Goal: Information Seeking & Learning: Learn about a topic

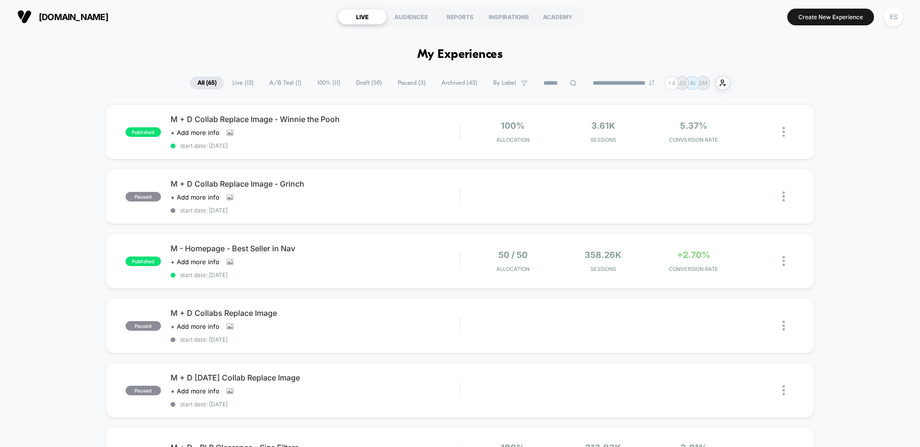
click at [316, 85] on span "100% ( 11 )" at bounding box center [328, 83] width 37 height 13
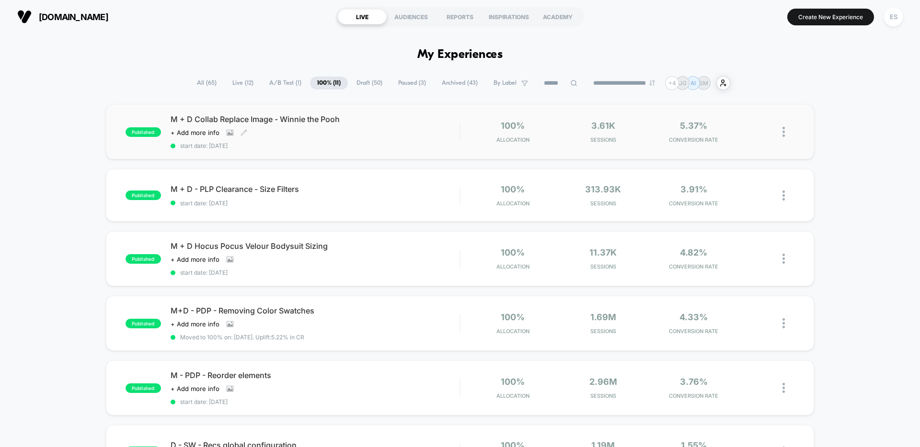
drag, startPoint x: 343, startPoint y: 121, endPoint x: 170, endPoint y: 118, distance: 173.9
click at [175, 118] on span "M + D Collab Replace Image - Winnie the Pooh" at bounding box center [315, 119] width 289 height 10
drag, startPoint x: 353, startPoint y: 120, endPoint x: 157, endPoint y: 116, distance: 195.9
click at [157, 116] on div "published M + D Collab Replace Image - Winnie the Pooh Click to view images Cli…" at bounding box center [292, 131] width 334 height 35
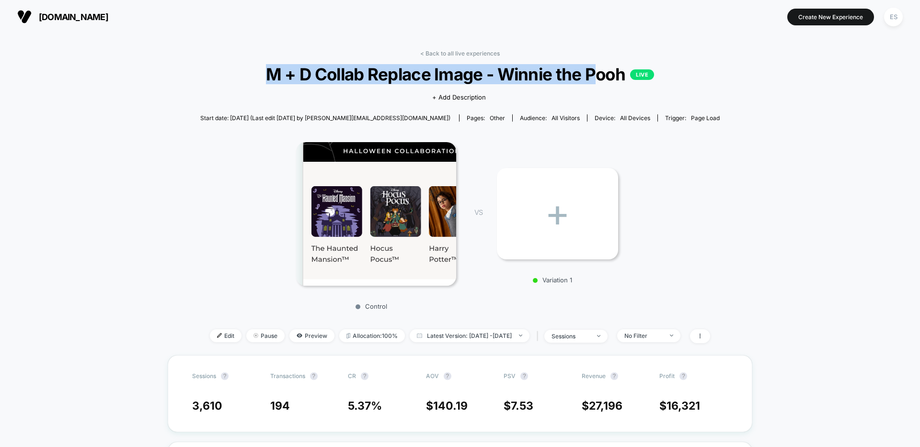
drag, startPoint x: 259, startPoint y: 75, endPoint x: 591, endPoint y: 83, distance: 332.5
click at [591, 83] on span "M + D Collab Replace Image - Winnie the Pooh LIVE" at bounding box center [459, 74] width 467 height 20
click at [625, 75] on span "M + D Collab Replace Image - Winnie the Pooh LIVE" at bounding box center [459, 74] width 467 height 20
copy span "M + D Collab Replace Image - Winnie the Pooh"
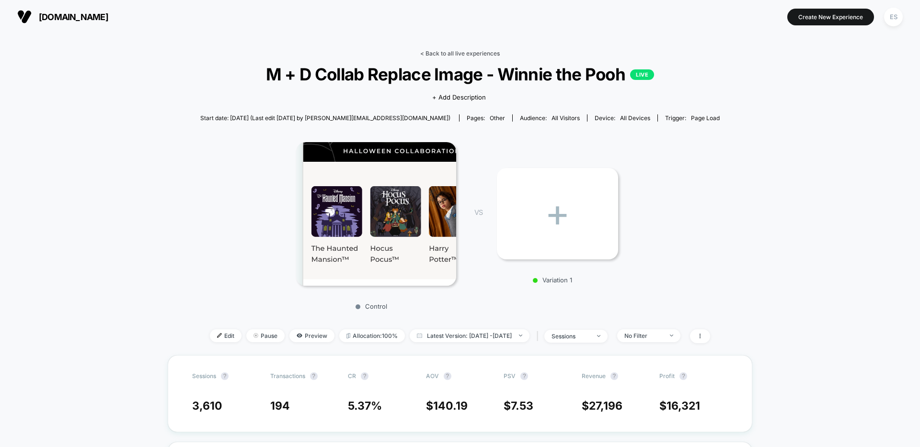
click at [457, 54] on link "< Back to all live experiences" at bounding box center [460, 53] width 80 height 7
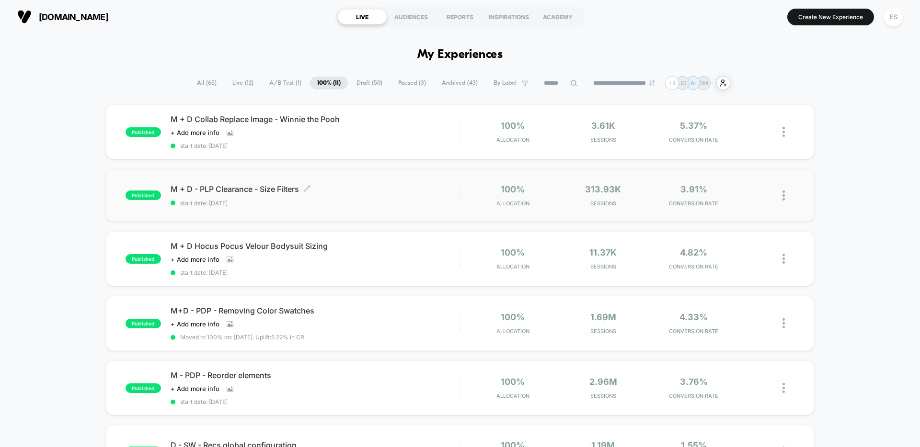
click at [372, 196] on div "M + D - PLP Clearance - Size Filters Click to edit experience details Click to …" at bounding box center [315, 195] width 289 height 23
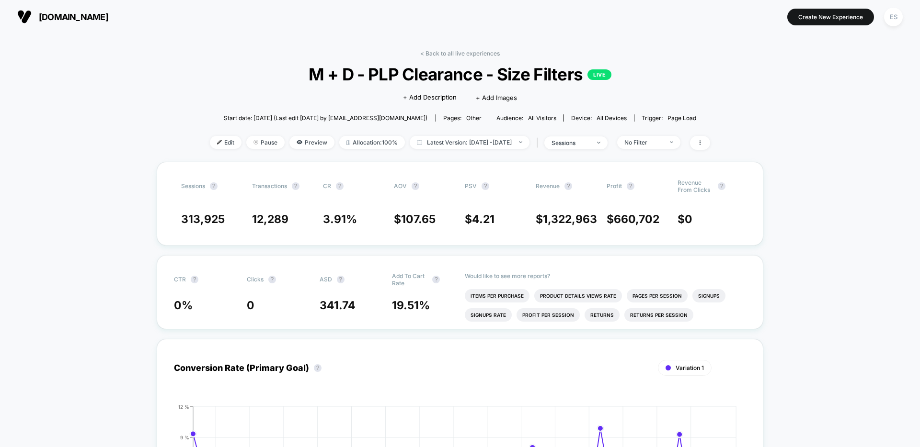
click at [434, 72] on span "M + D - PLP Clearance - Size Filters LIVE" at bounding box center [460, 74] width 450 height 20
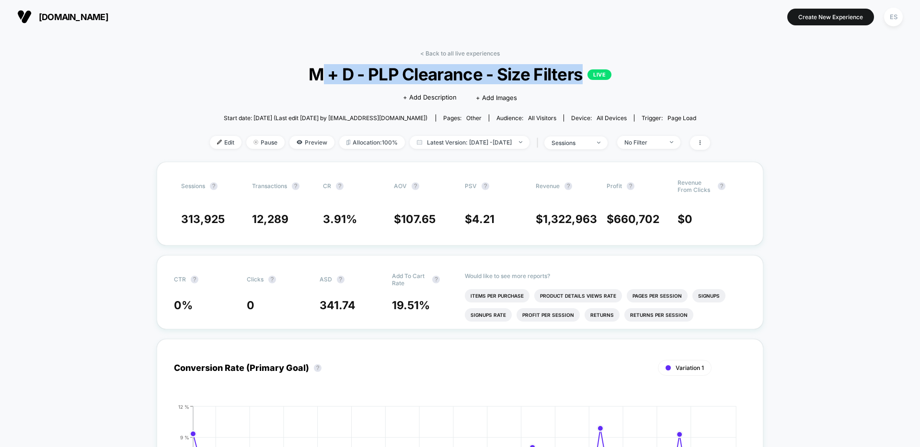
click at [434, 72] on span "M + D - PLP Clearance - Size Filters LIVE" at bounding box center [460, 74] width 450 height 20
copy span "M + D - PLP Clearance - Size Filters"
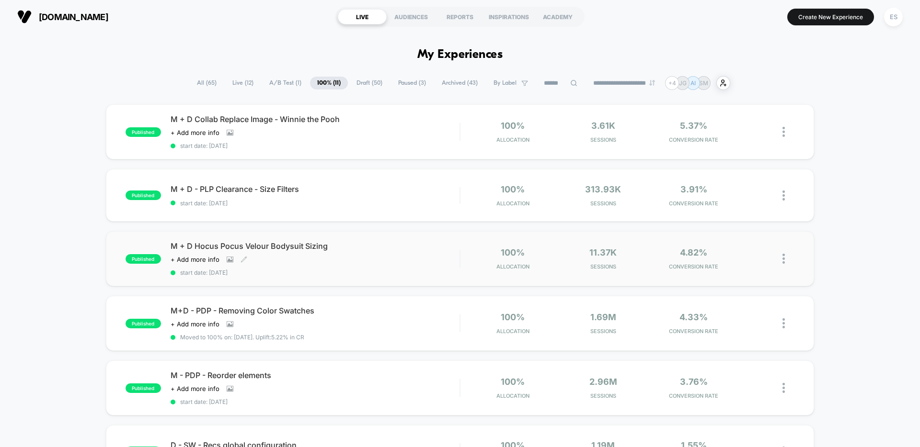
click at [206, 246] on span "M + D Hocus Pocus Velour Bodysuit Sizing" at bounding box center [315, 246] width 289 height 10
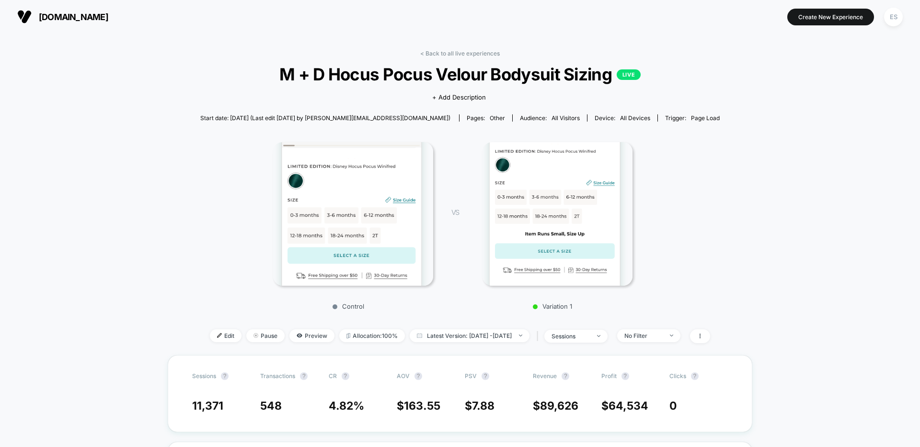
click at [604, 77] on span "M + D Hocus Pocus Velour Bodysuit Sizing LIVE" at bounding box center [459, 74] width 467 height 20
click at [607, 78] on span "M + D Hocus Pocus Velour Bodysuit Sizing LIVE" at bounding box center [459, 74] width 467 height 20
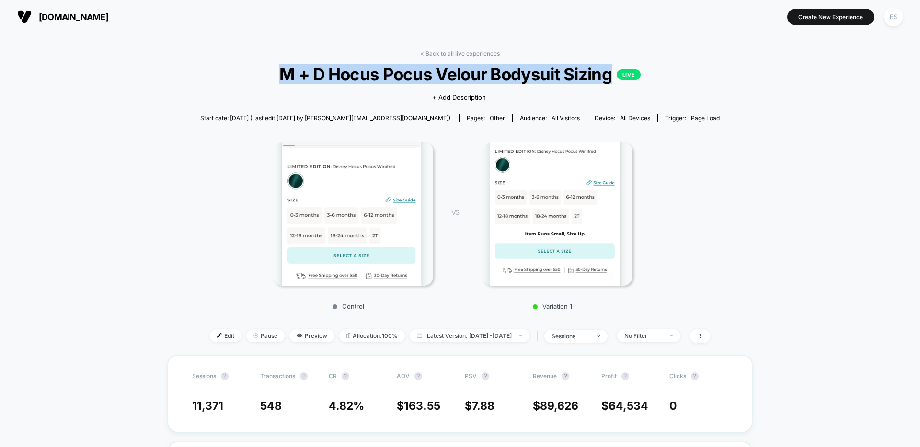
click at [607, 78] on span "M + D Hocus Pocus Velour Bodysuit Sizing LIVE" at bounding box center [459, 74] width 467 height 20
copy span "M + D Hocus Pocus Velour Bodysuit Sizing"
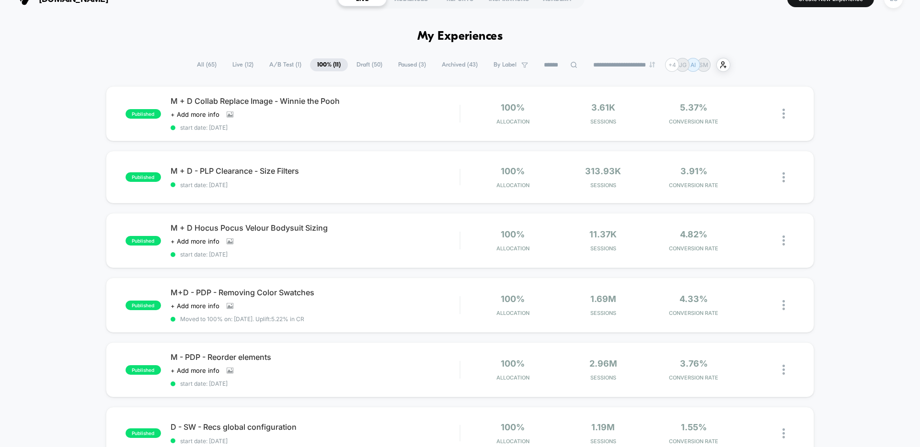
scroll to position [24, 0]
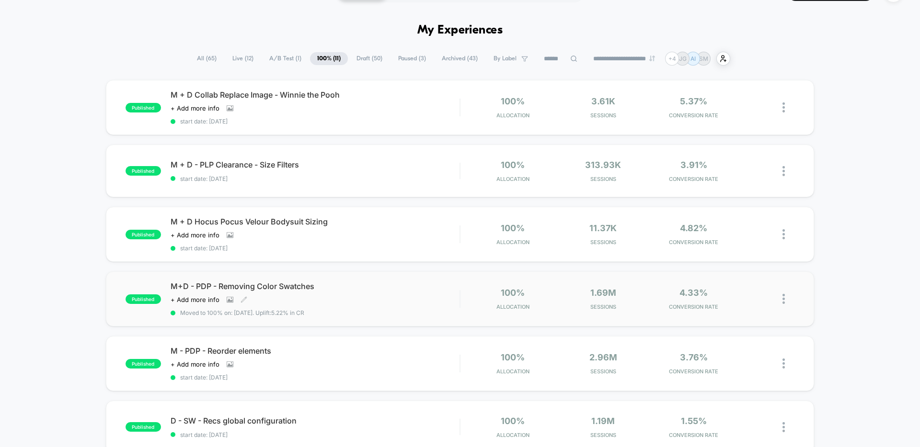
click at [291, 290] on span "M+D - PDP - Removing Color Swatches" at bounding box center [315, 287] width 289 height 10
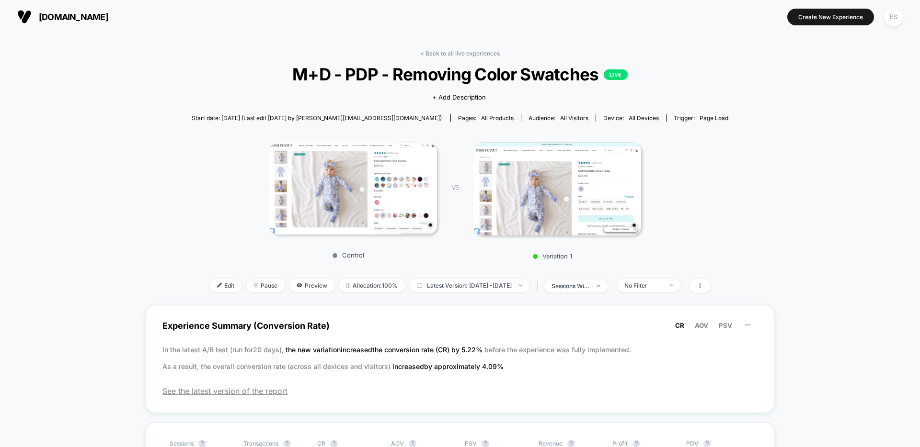
click at [492, 74] on span "M+D - PDP - Removing Color Swatches LIVE" at bounding box center [459, 74] width 483 height 20
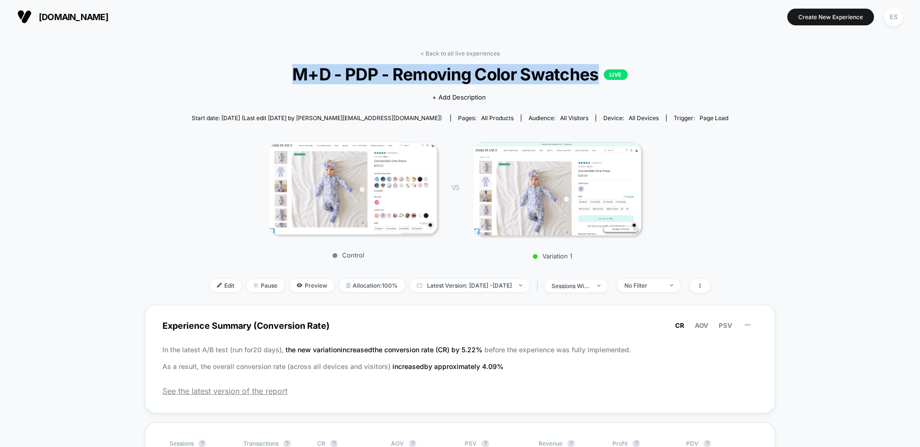
click at [492, 75] on span "M+D - PDP - Removing Color Swatches LIVE" at bounding box center [459, 74] width 483 height 20
copy span "M+D - PDP - Removing Color Swatches"
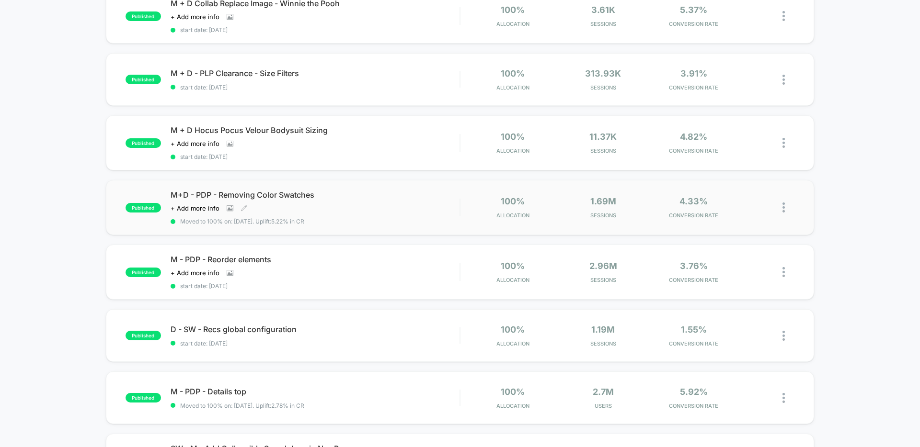
scroll to position [128, 0]
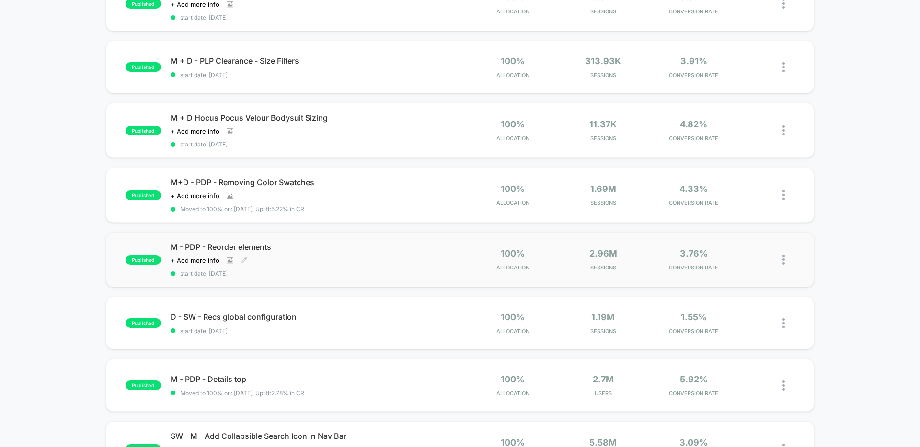
click at [253, 247] on span "M - PDP - Reorder elements" at bounding box center [315, 247] width 289 height 10
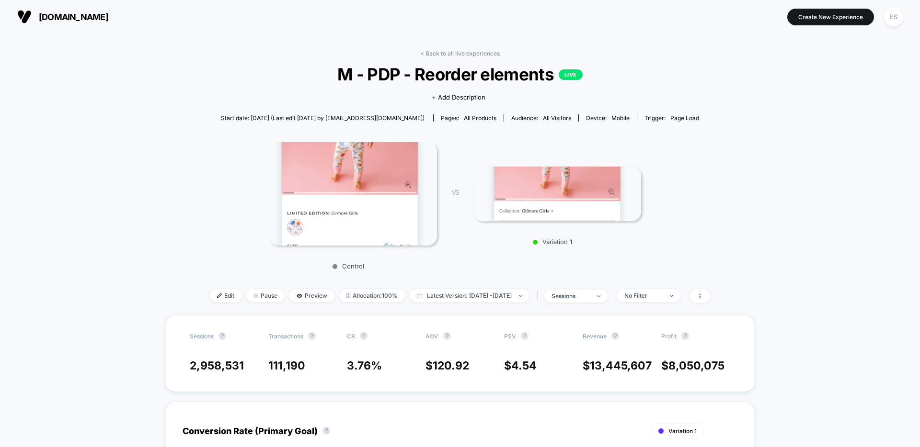
click at [423, 78] on span "M - PDP - Reorder elements LIVE" at bounding box center [460, 74] width 450 height 20
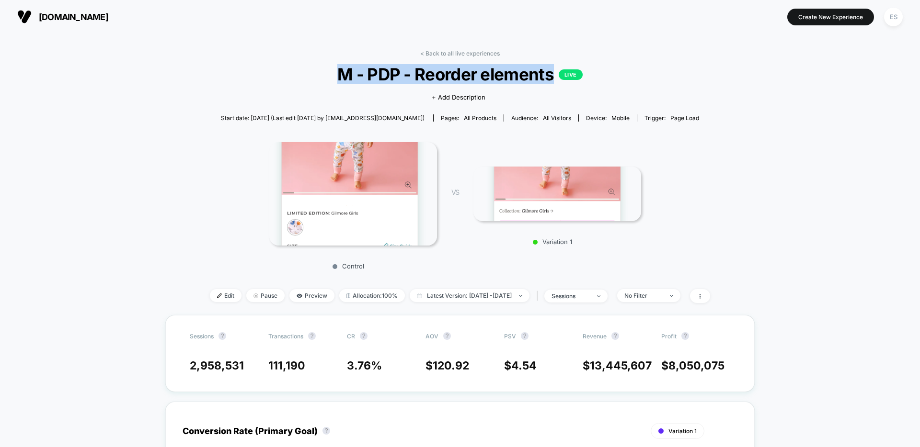
click at [423, 78] on span "M - PDP - Reorder elements LIVE" at bounding box center [460, 74] width 450 height 20
copy span "M - PDP - Reorder elements"
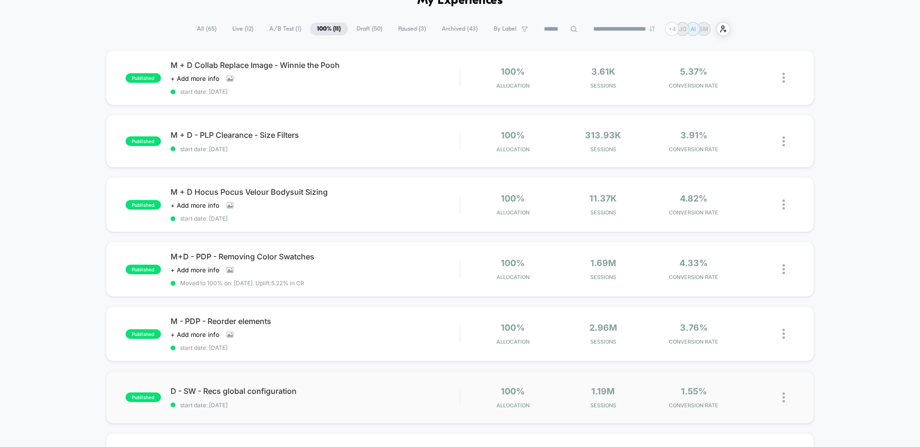
scroll to position [60, 0]
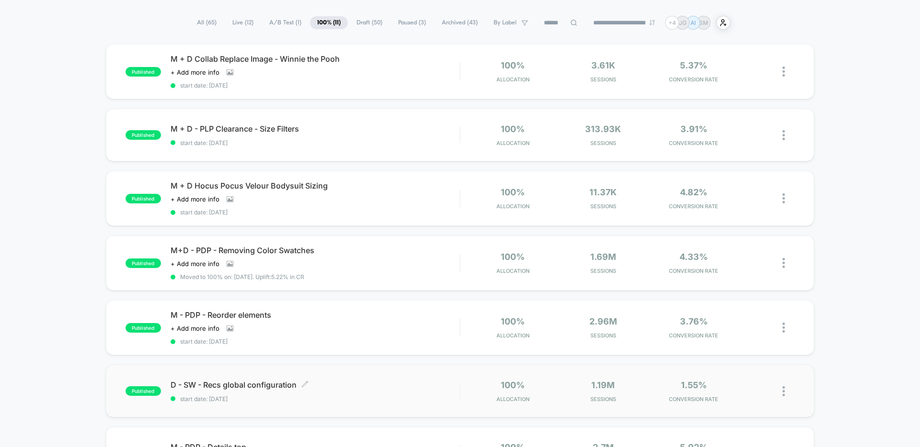
click at [255, 384] on span "D - SW - Recs global configuration Click to edit experience details" at bounding box center [315, 385] width 289 height 10
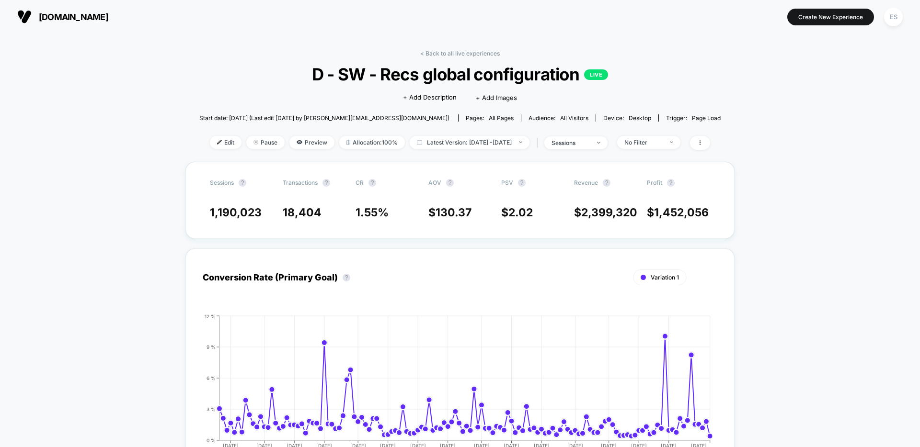
click at [436, 75] on span "D - SW - Recs global configuration LIVE" at bounding box center [460, 74] width 469 height 20
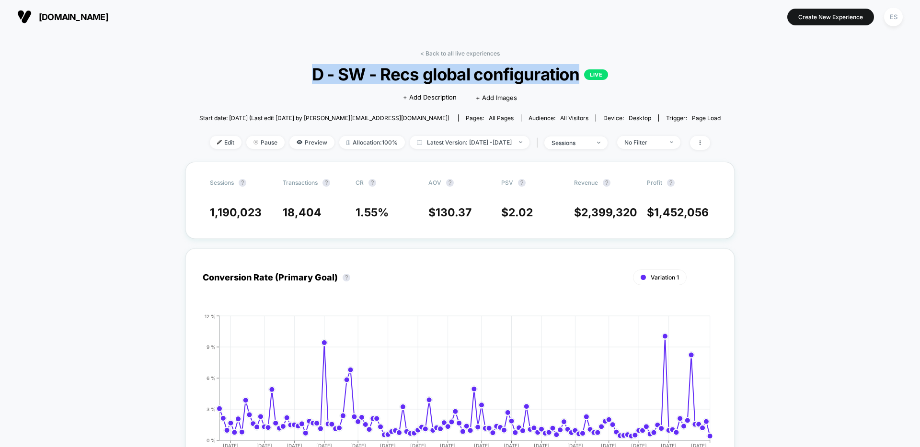
click at [436, 75] on span "D - SW - Recs global configuration LIVE" at bounding box center [460, 74] width 469 height 20
copy span "D - SW - Recs global configuration"
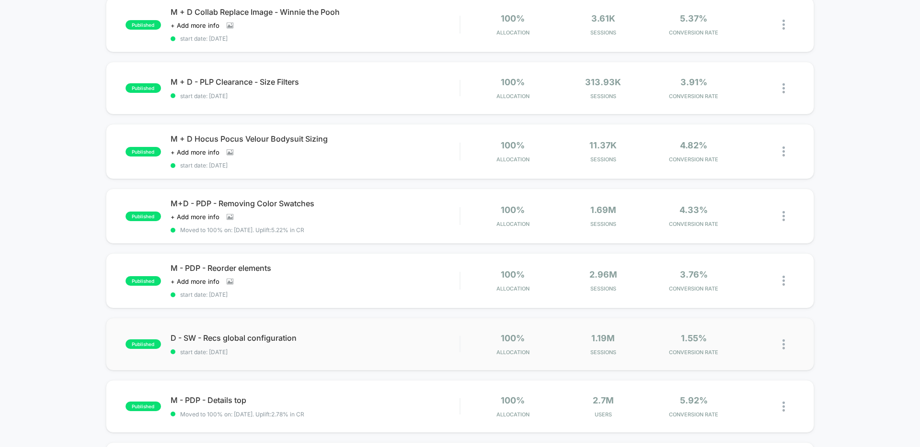
scroll to position [120, 0]
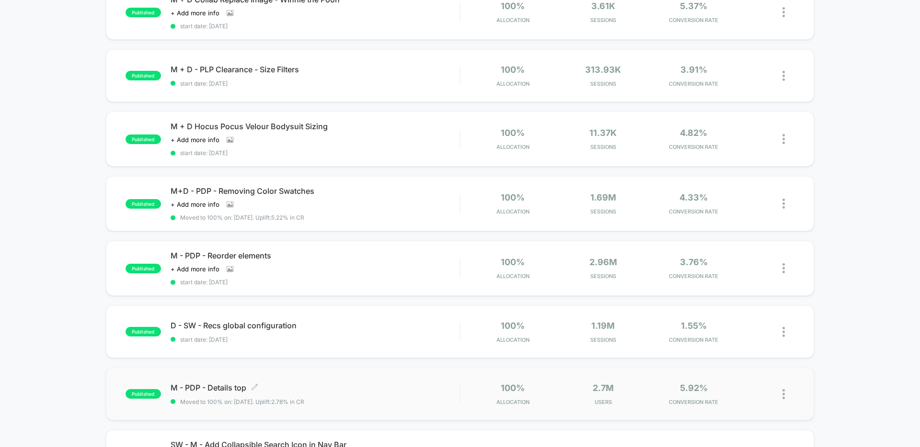
click at [204, 387] on span "M - PDP - Details top Click to edit experience details" at bounding box center [315, 388] width 289 height 10
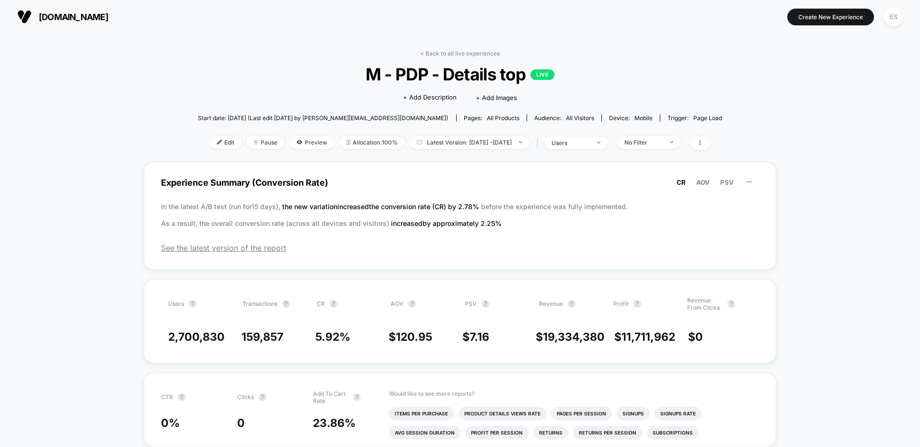
click at [449, 80] on span "M - PDP - Details top LIVE" at bounding box center [460, 74] width 472 height 20
copy span "M - PDP - Details top"
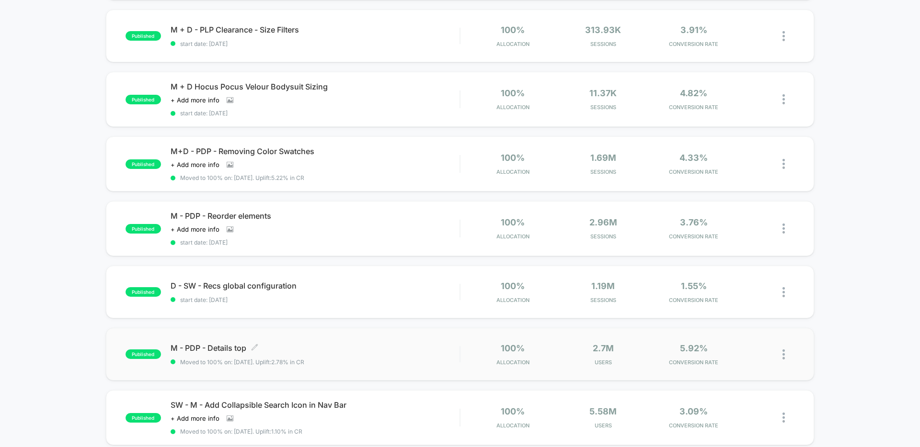
scroll to position [178, 0]
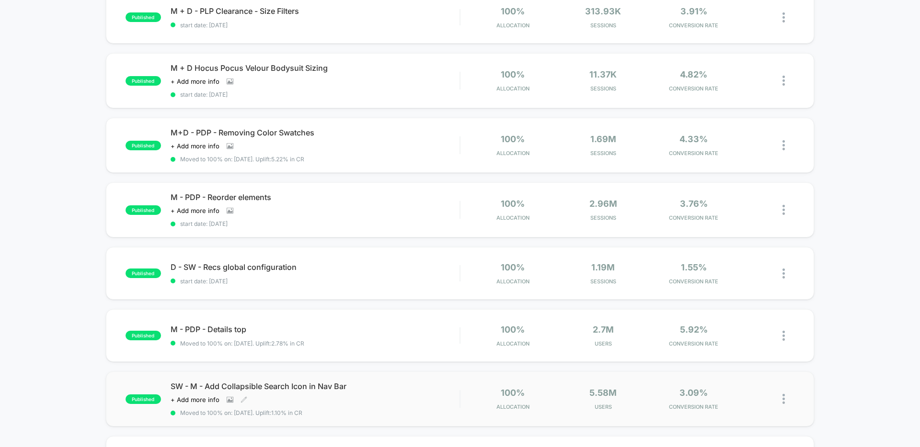
click at [253, 386] on span "SW - M - Add Collapsible Search Icon in Nav Bar" at bounding box center [315, 387] width 289 height 10
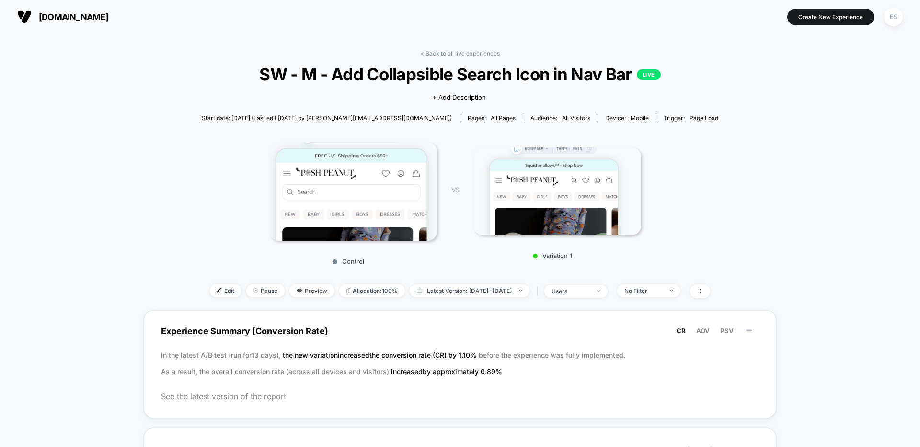
click at [405, 75] on span "SW - M - Add Collapsible Search Icon in Nav Bar LIVE" at bounding box center [459, 74] width 465 height 20
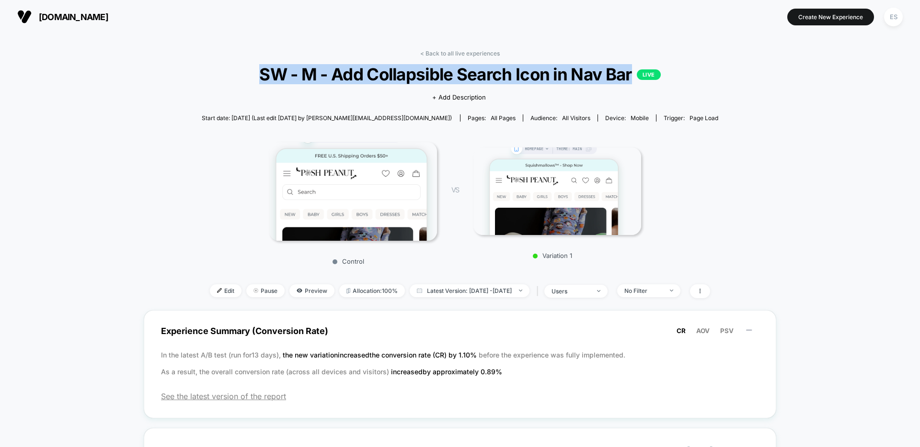
click at [405, 75] on span "SW - M - Add Collapsible Search Icon in Nav Bar LIVE" at bounding box center [459, 74] width 465 height 20
copy span "SW - M - Add Collapsible Search Icon in Nav Bar"
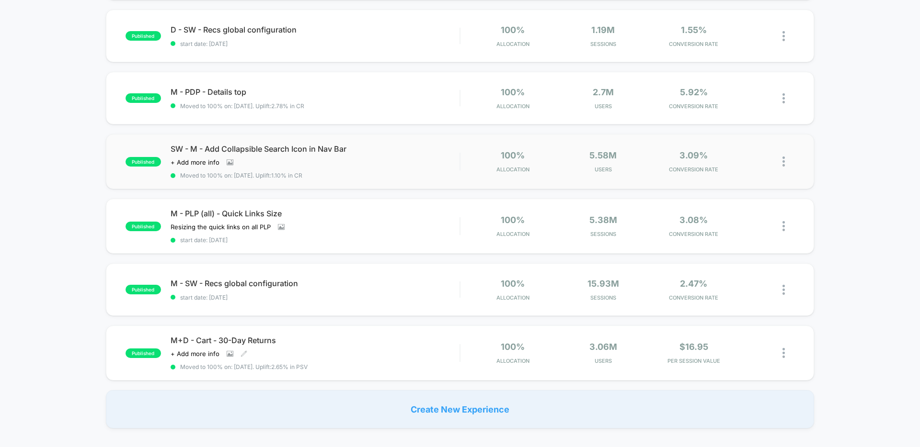
scroll to position [428, 0]
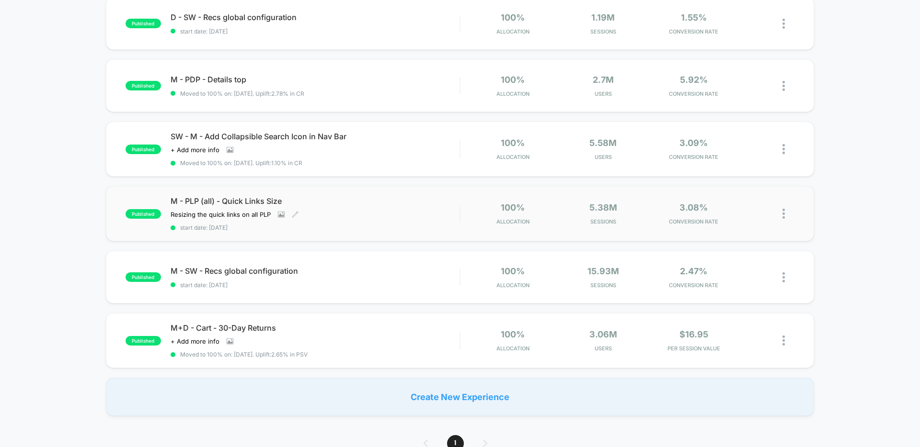
click at [239, 202] on span "M - PLP (all) - Quick Links Size" at bounding box center [315, 201] width 289 height 10
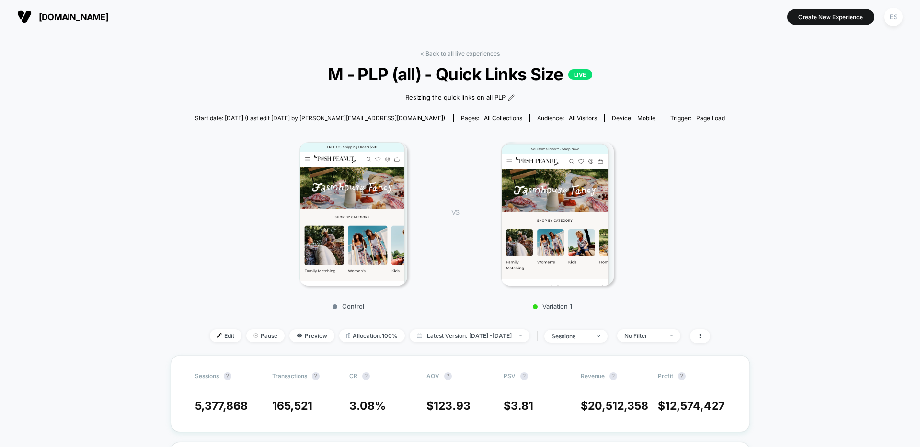
click at [447, 77] on span "M - PLP (all) - Quick Links Size LIVE" at bounding box center [459, 74] width 477 height 20
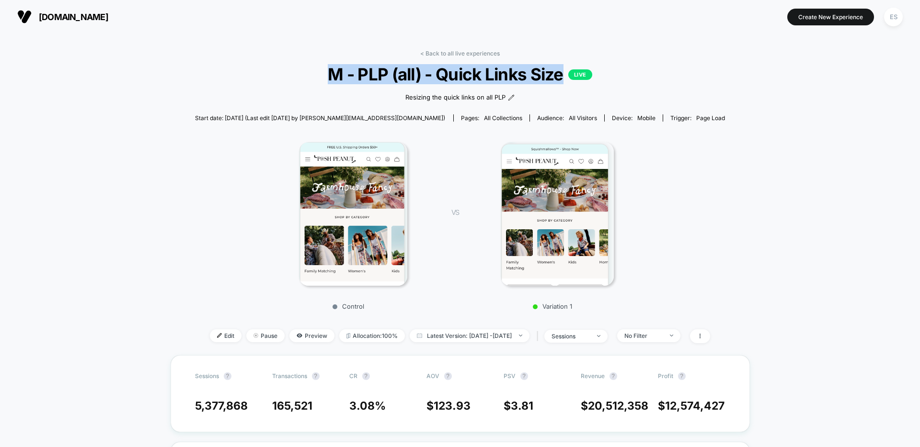
click at [447, 77] on span "M - PLP (all) - Quick Links Size LIVE" at bounding box center [459, 74] width 477 height 20
copy span "M - PLP (all) - Quick Links Size"
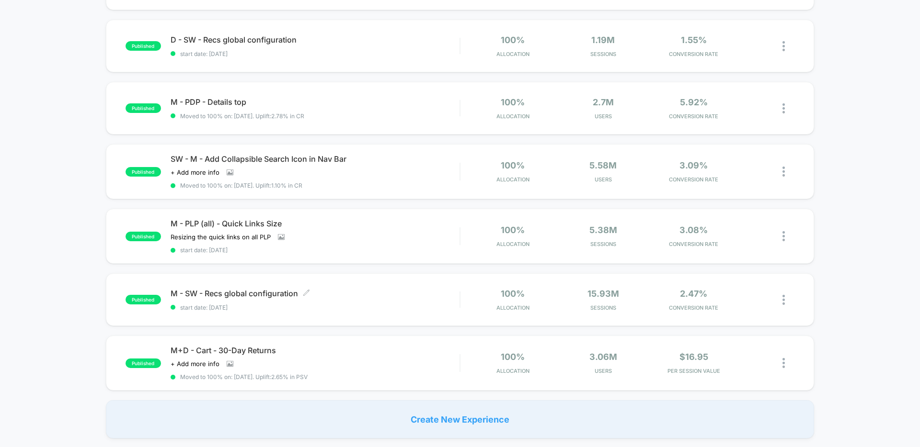
scroll to position [418, 0]
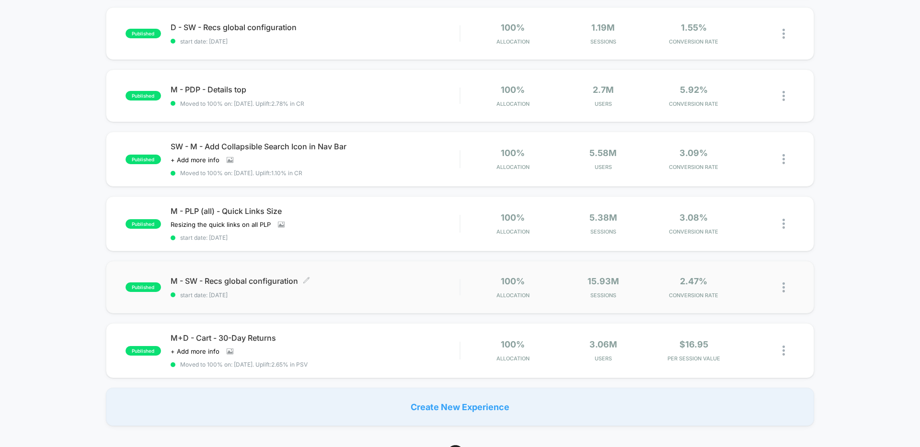
click at [244, 281] on span "M - SW - Recs global configuration Click to edit experience details" at bounding box center [315, 281] width 289 height 10
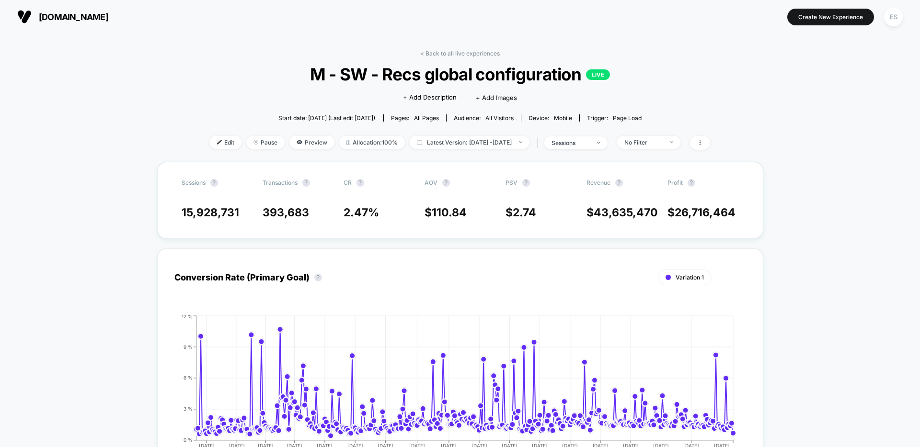
click at [400, 77] on span "M - SW - Recs global configuration LIVE" at bounding box center [460, 74] width 450 height 20
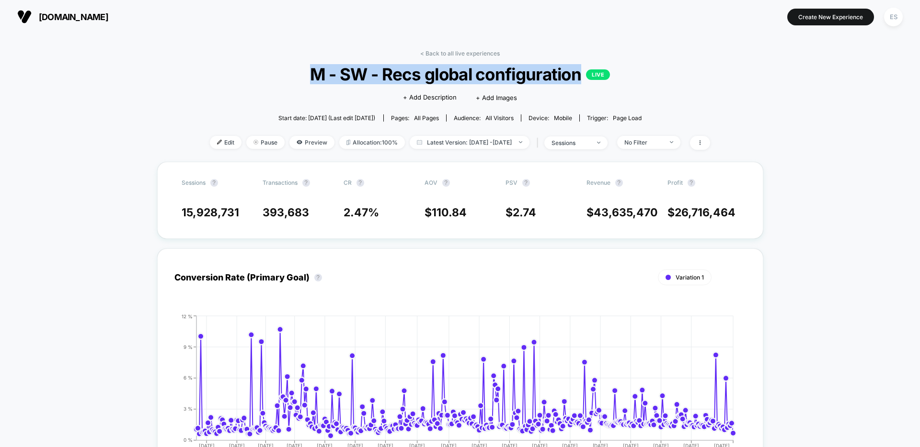
click at [400, 77] on span "M - SW - Recs global configuration LIVE" at bounding box center [460, 74] width 450 height 20
copy span "M - SW - Recs global configuration"
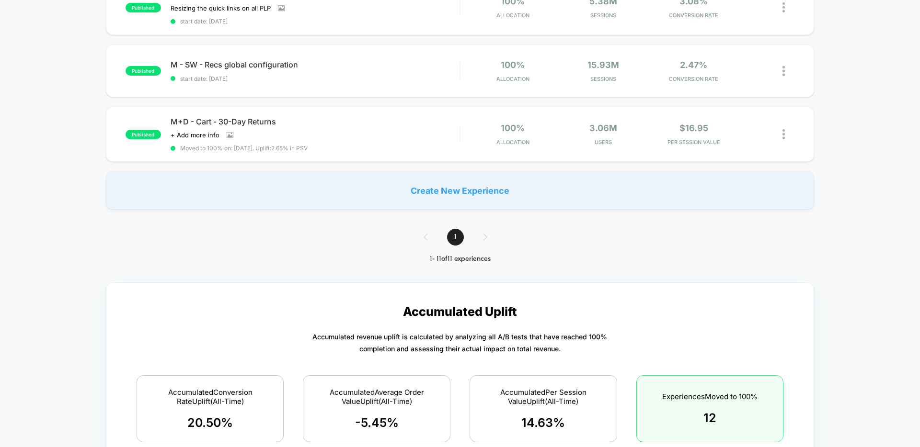
scroll to position [622, 0]
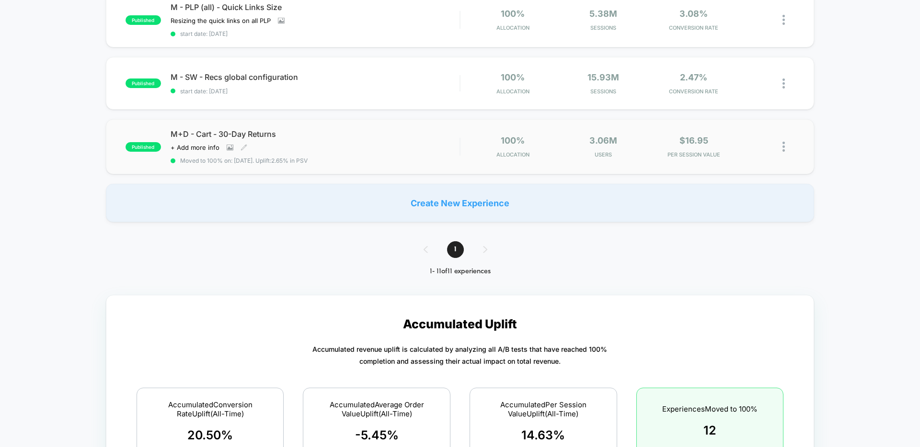
click at [242, 136] on span "M+D - Cart - 30-Day Returns" at bounding box center [315, 134] width 289 height 10
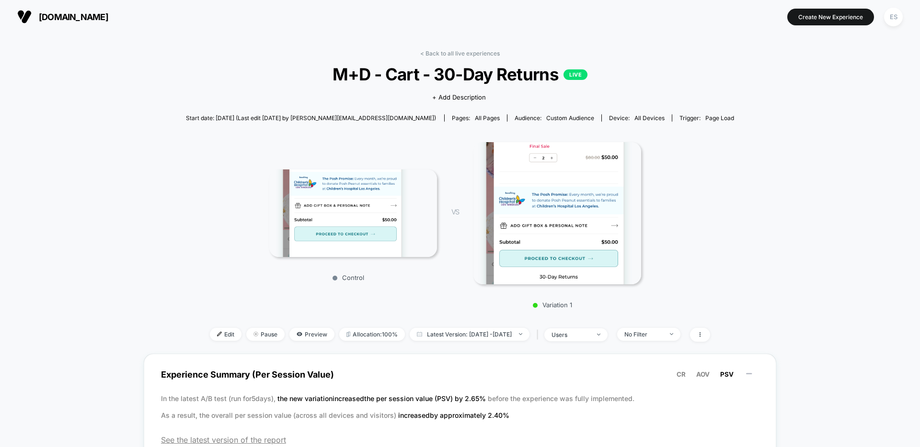
click at [450, 77] on span "M+D - Cart - 30-Day Returns LIVE" at bounding box center [459, 74] width 493 height 20
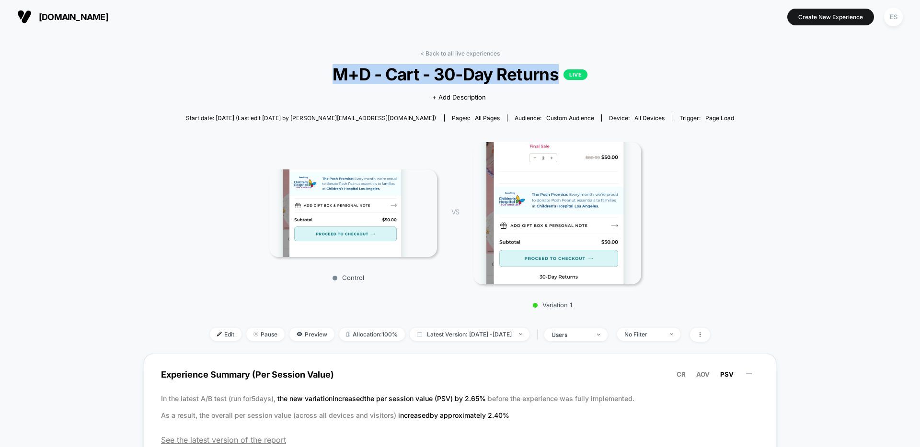
click at [450, 77] on span "M+D - Cart - 30-Day Returns LIVE" at bounding box center [459, 74] width 493 height 20
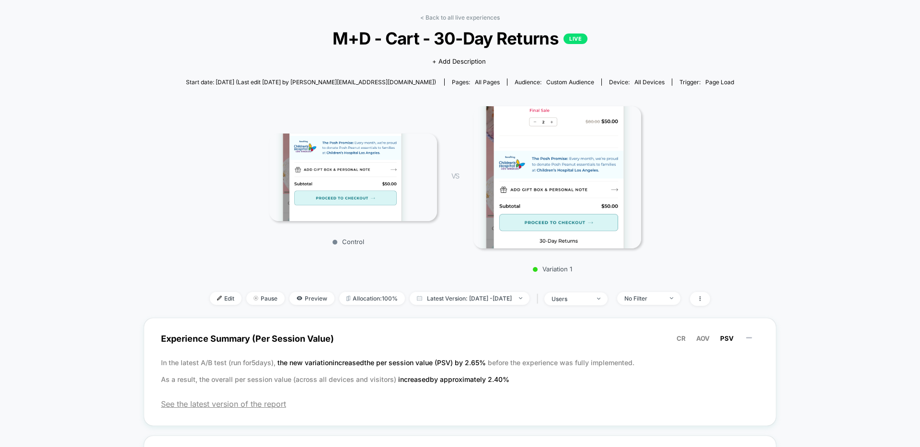
scroll to position [48, 0]
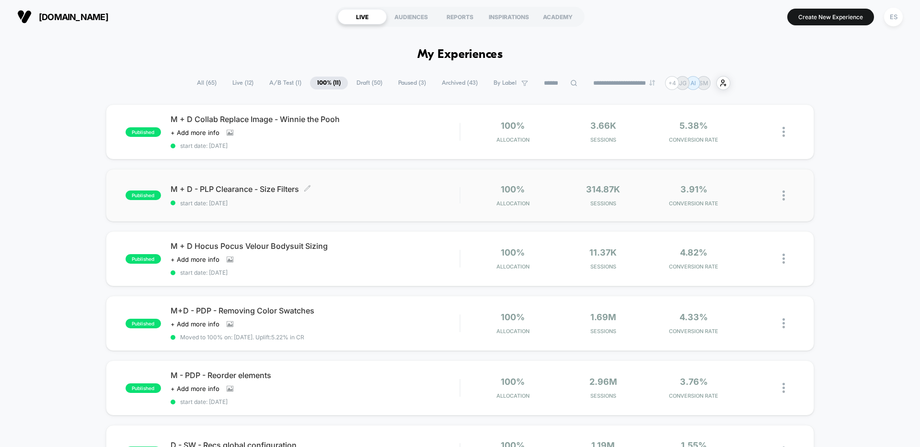
click at [256, 190] on span "M + D - PLP Clearance - Size Filters Click to edit experience details" at bounding box center [315, 189] width 289 height 10
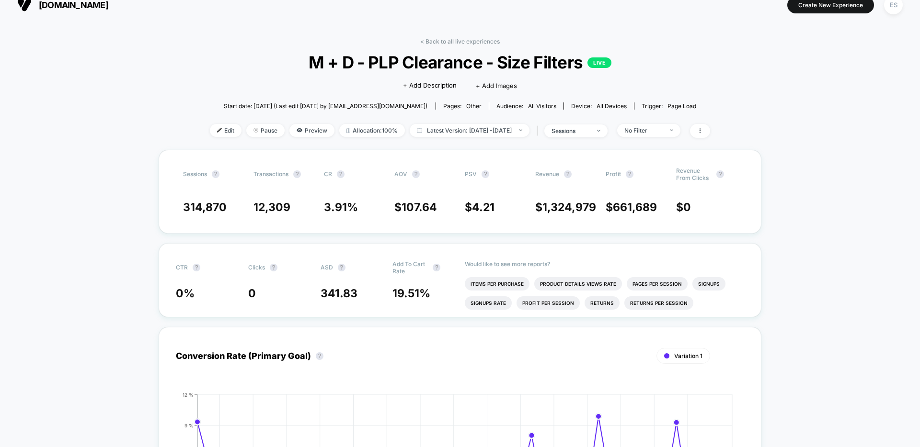
scroll to position [18, 0]
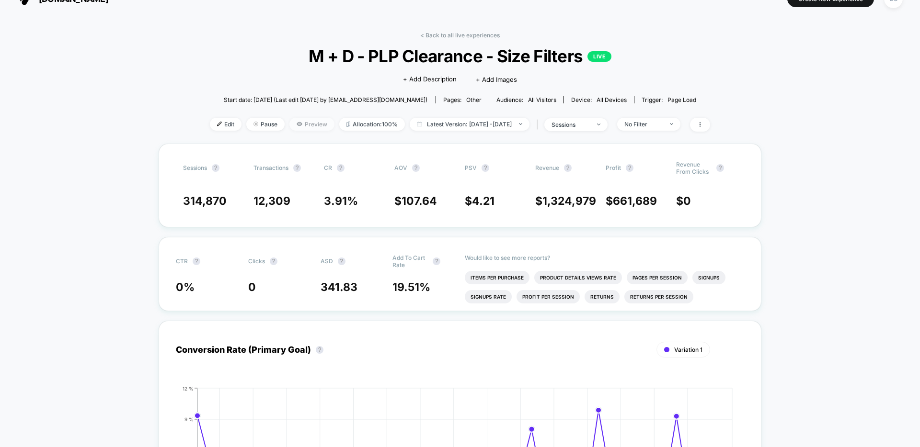
click at [295, 128] on span "Preview" at bounding box center [311, 124] width 45 height 13
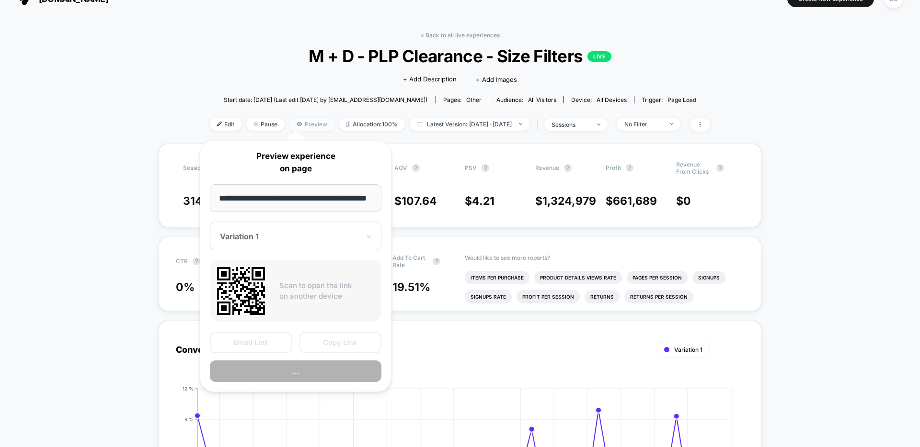
scroll to position [0, 18]
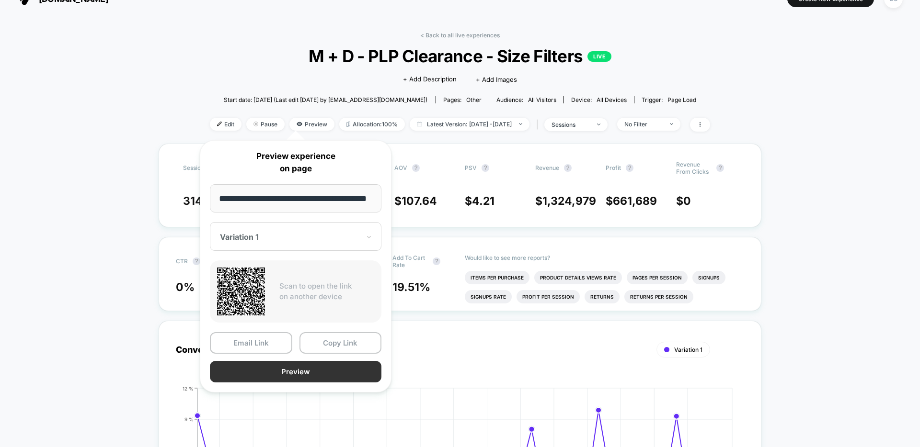
click at [295, 373] on button "Preview" at bounding box center [295, 372] width 171 height 22
